Goal: Navigation & Orientation: Understand site structure

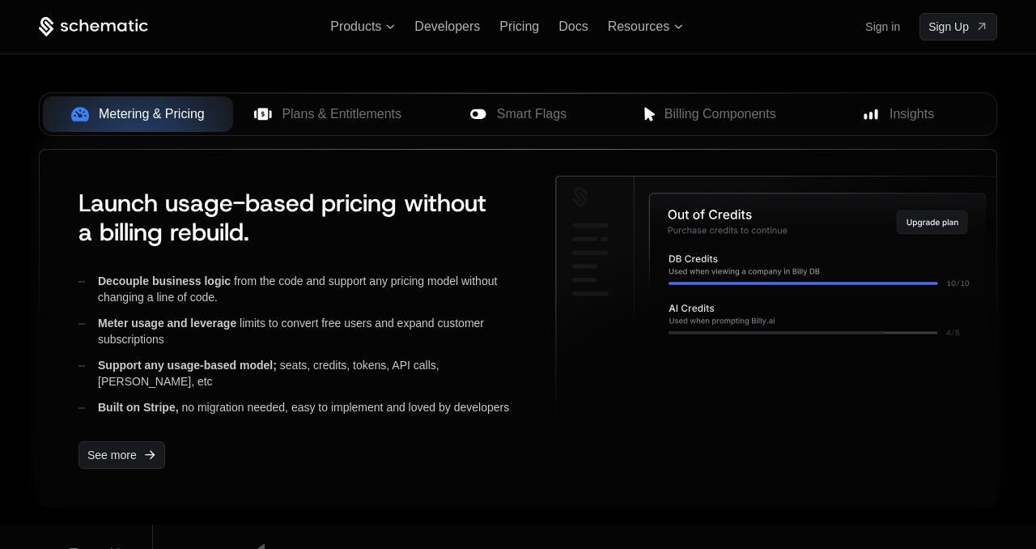
scroll to position [656, 0]
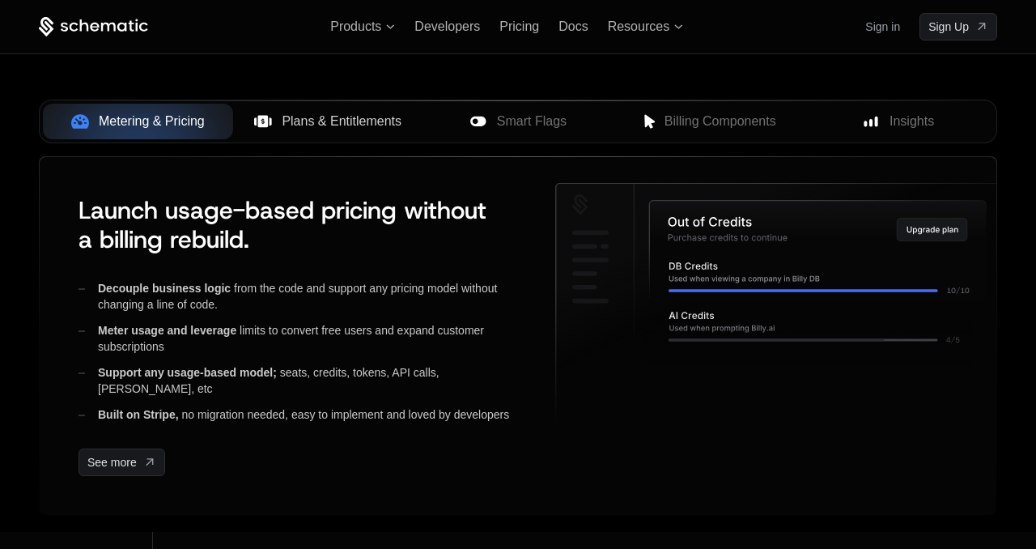
click at [321, 121] on span "Plans & Entitlements" at bounding box center [342, 121] width 120 height 19
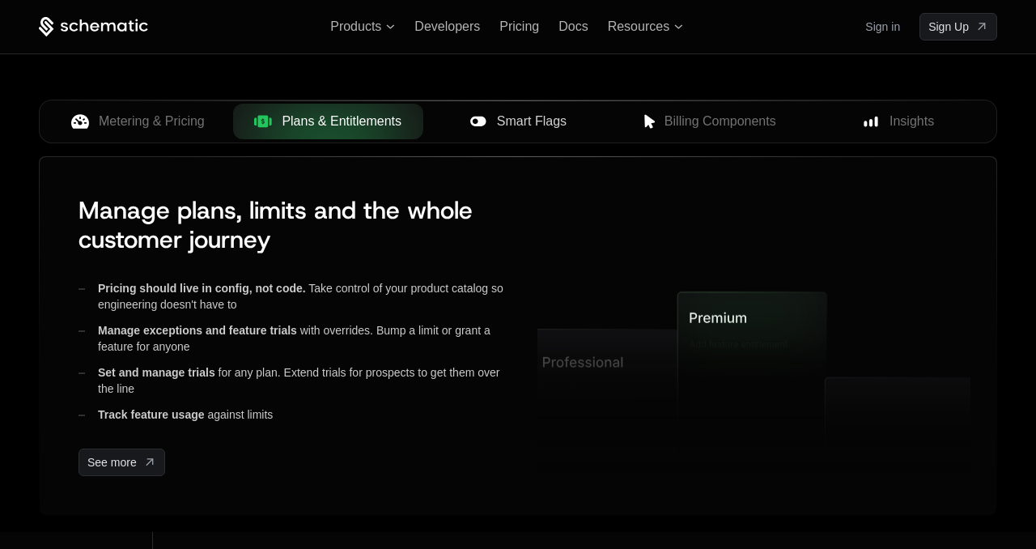
click at [470, 117] on icon at bounding box center [479, 122] width 18 height 18
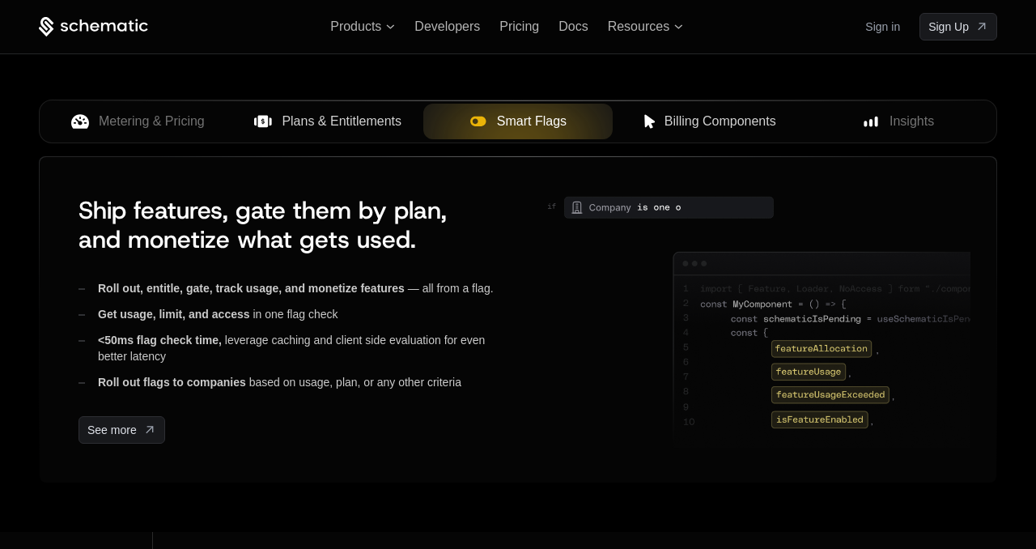
click at [657, 122] on div "Billing Components" at bounding box center [708, 121] width 164 height 19
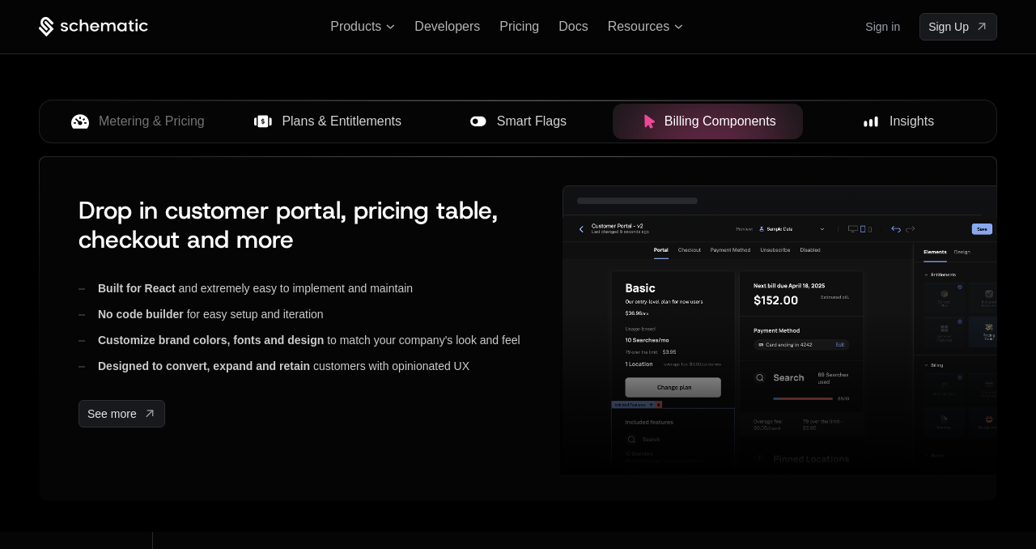
click at [905, 120] on span "Insights" at bounding box center [912, 121] width 45 height 19
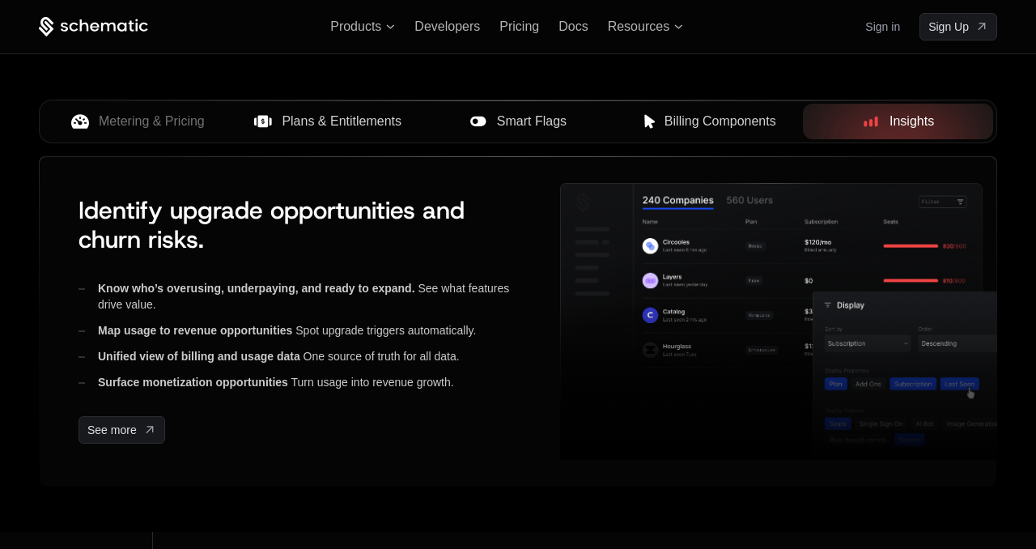
click at [338, 126] on span "Plans & Entitlements" at bounding box center [342, 121] width 120 height 19
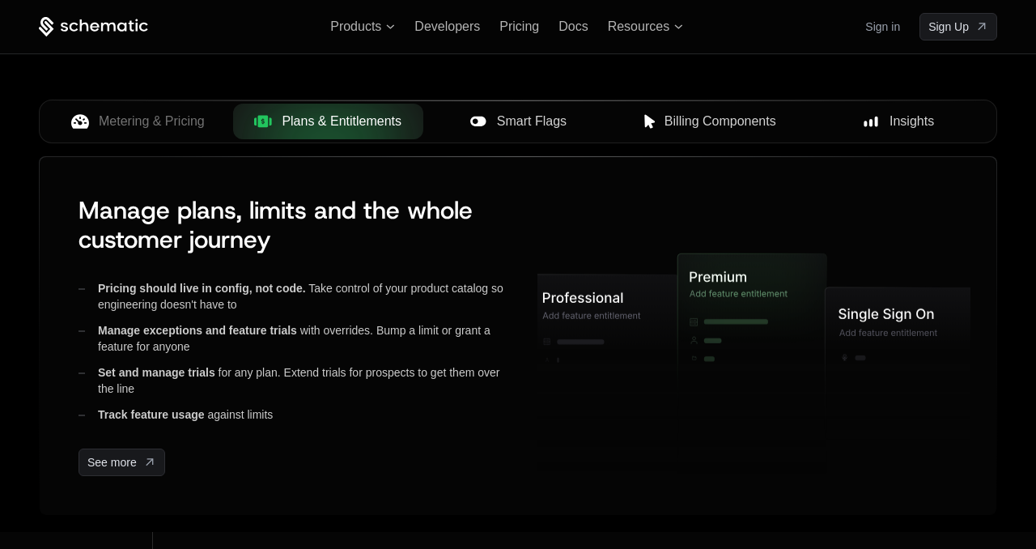
click at [529, 119] on span "Smart Flags" at bounding box center [532, 121] width 70 height 19
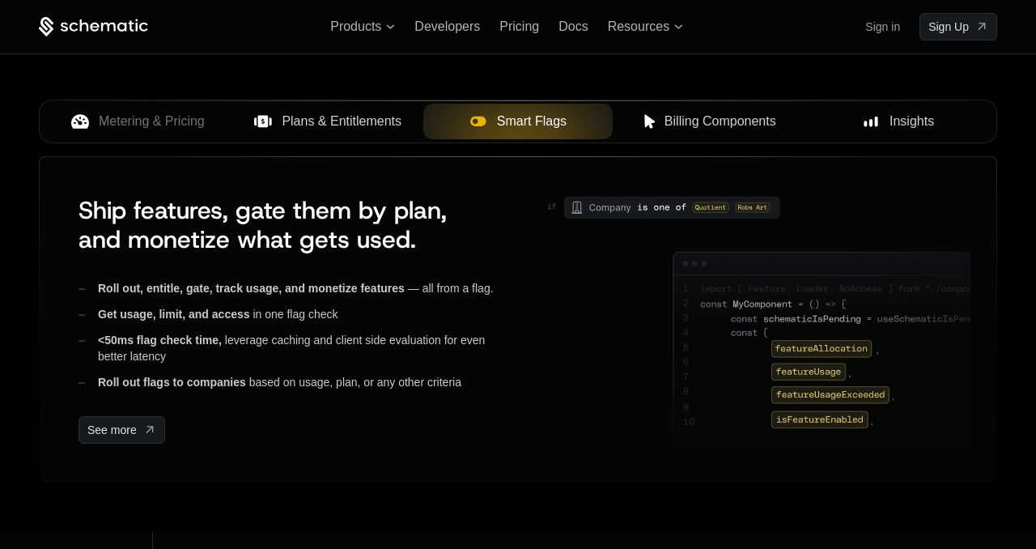
click at [707, 109] on button "Billing Components" at bounding box center [708, 122] width 190 height 36
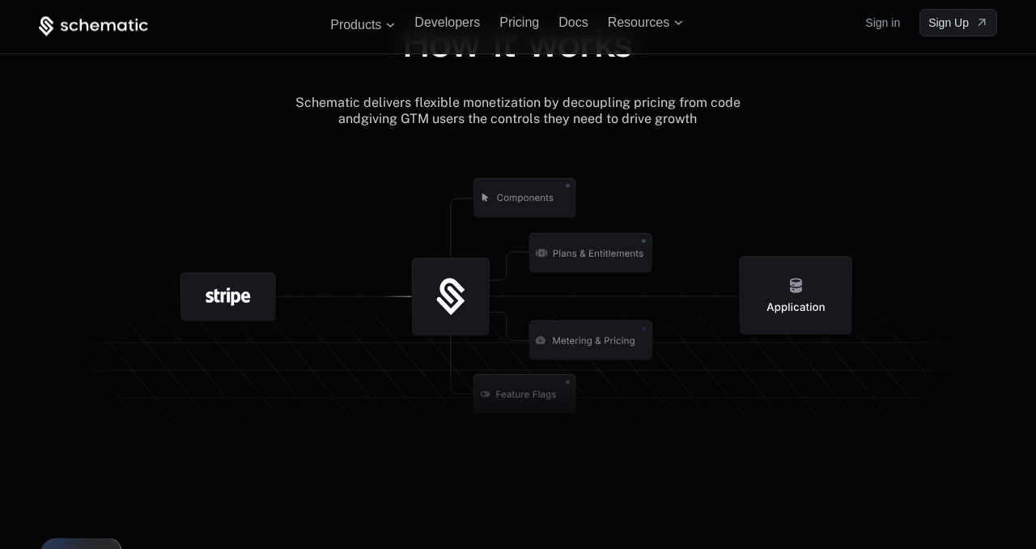
scroll to position [1825, 0]
